Goal: Task Accomplishment & Management: Use online tool/utility

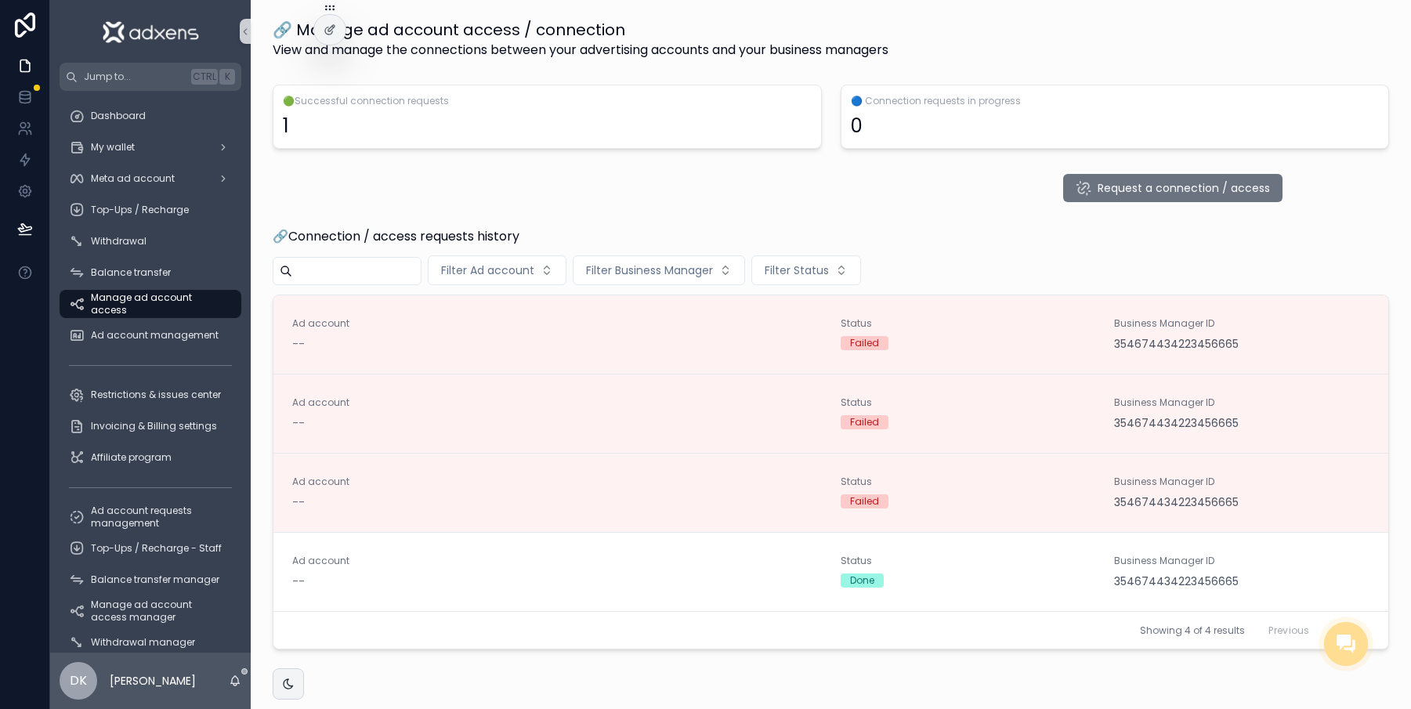
scroll to position [34, 0]
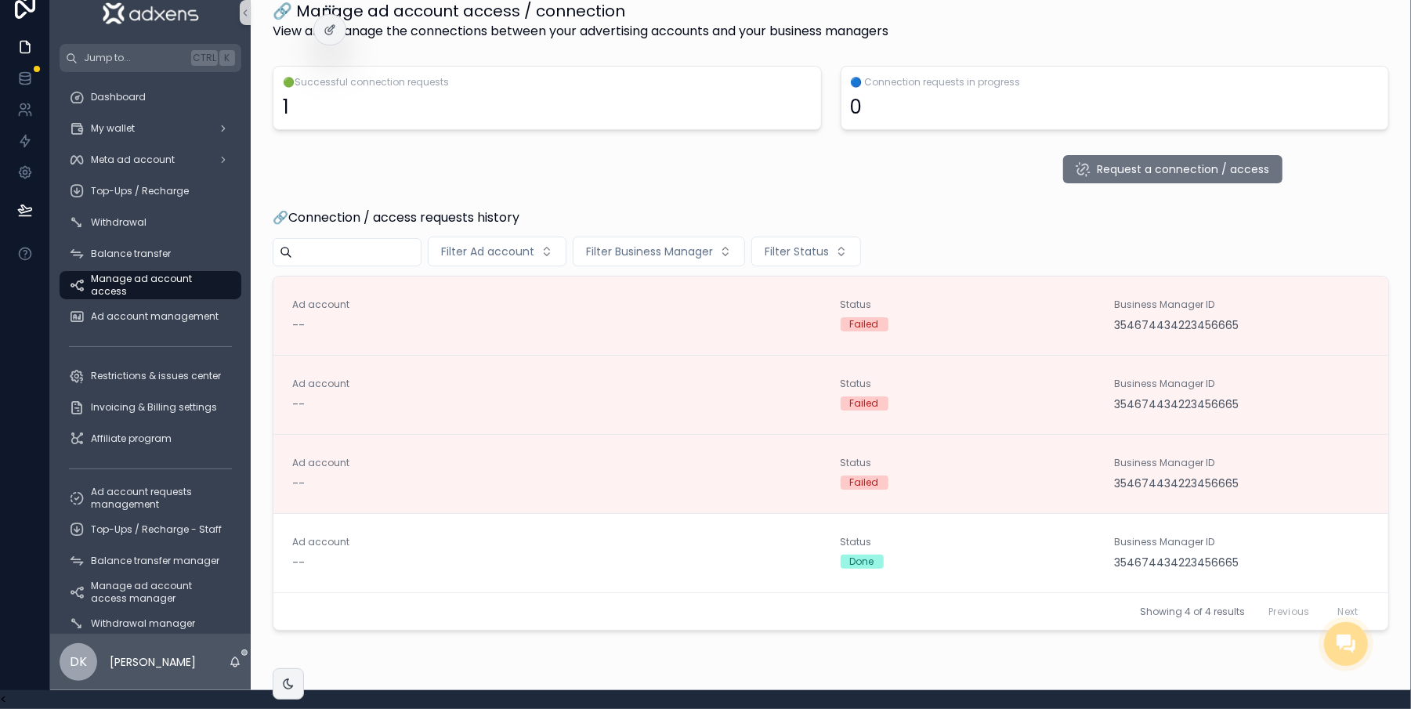
click at [1310, 219] on div "🔗Connection / access requests history Filter Ad account Filter Business Manager…" at bounding box center [831, 419] width 1117 height 422
click at [1308, 220] on div "🔗Connection / access requests history Filter Ad account Filter Business Manager…" at bounding box center [831, 419] width 1117 height 422
click at [143, 486] on span "Ad account requests management" at bounding box center [158, 498] width 135 height 25
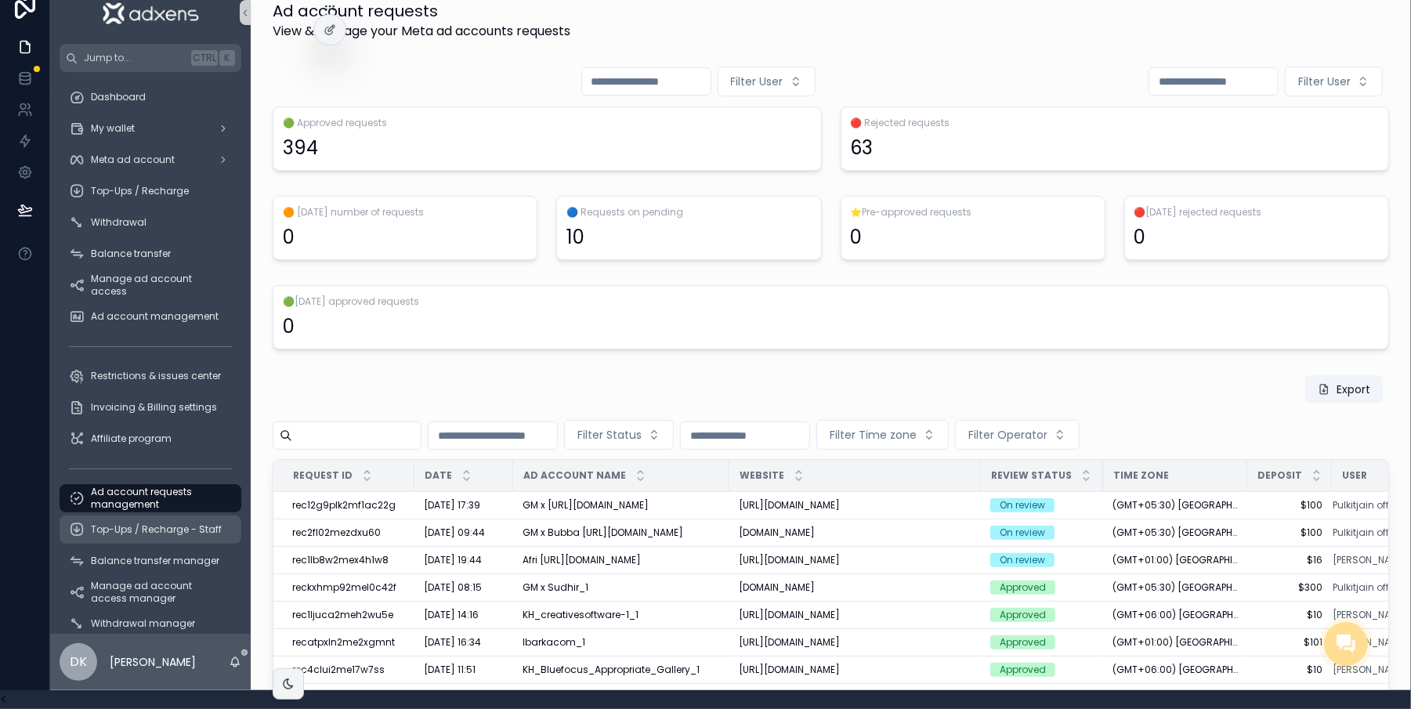
click at [141, 517] on div "Top-Ups / Recharge - Staff" at bounding box center [150, 529] width 163 height 25
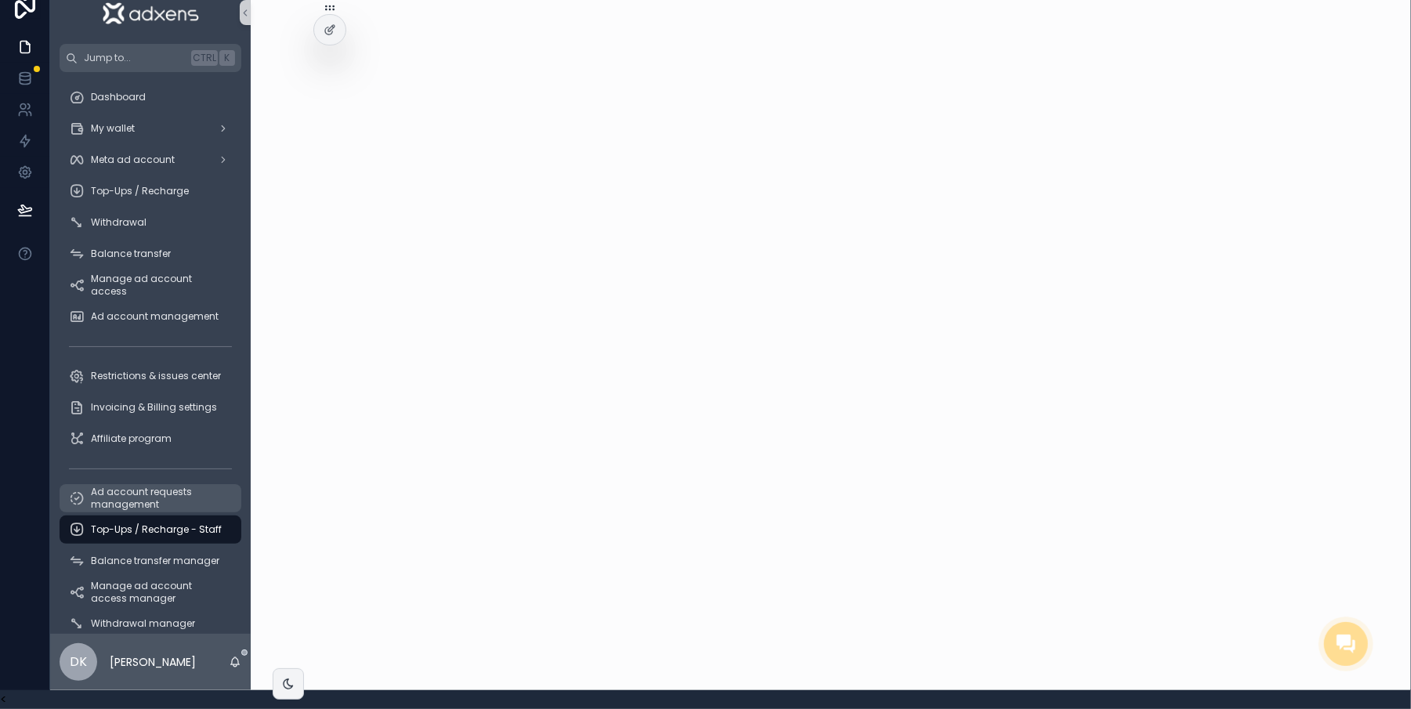
click at [146, 487] on span "Ad account requests management" at bounding box center [158, 498] width 135 height 25
